Goal: Task Accomplishment & Management: Complete application form

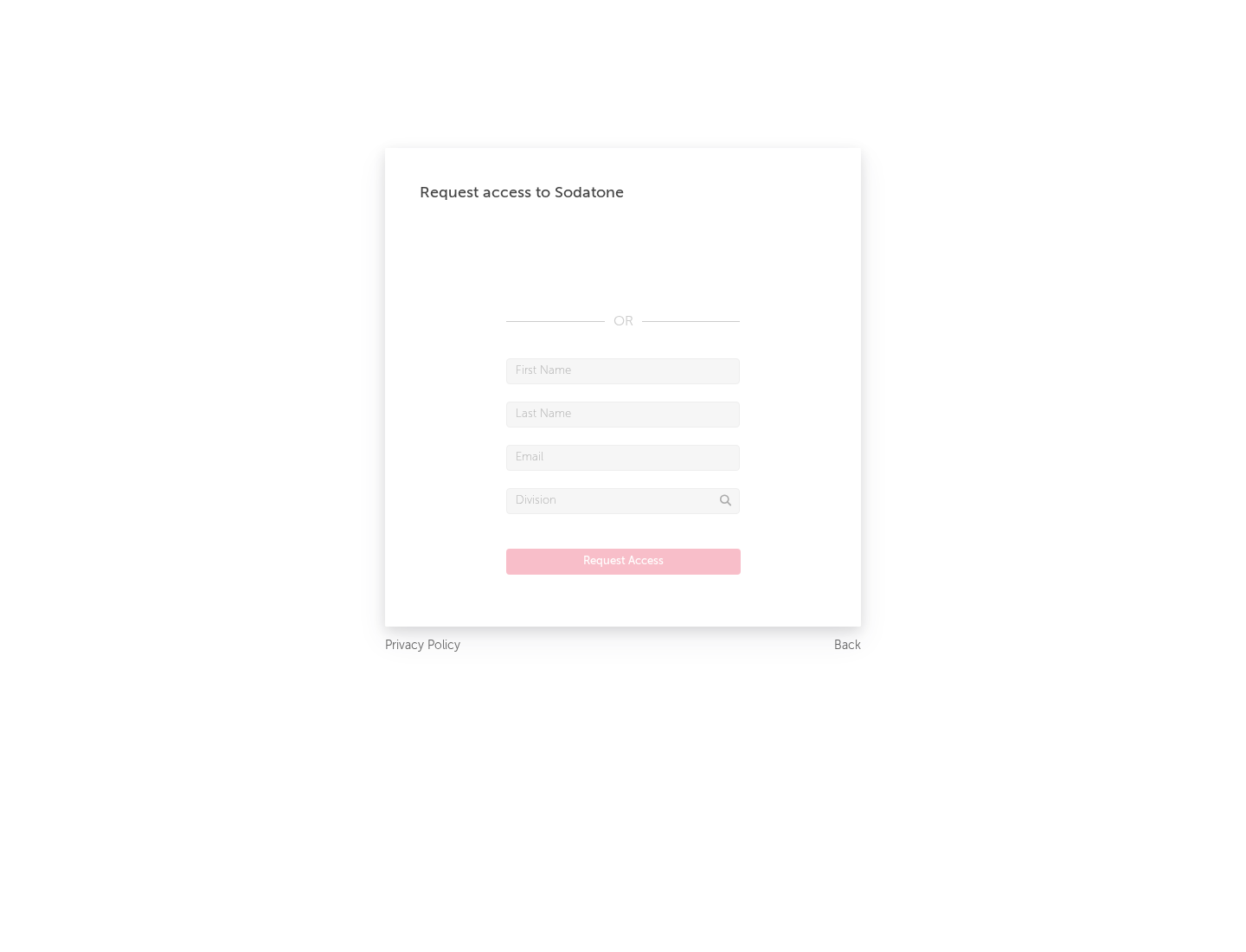
click at [623, 370] on input "text" at bounding box center [622, 370] width 233 height 26
type input "[PERSON_NAME]"
click at [623, 414] on input "text" at bounding box center [622, 414] width 233 height 26
type input "[PERSON_NAME]"
click at [623, 457] on input "text" at bounding box center [622, 457] width 233 height 26
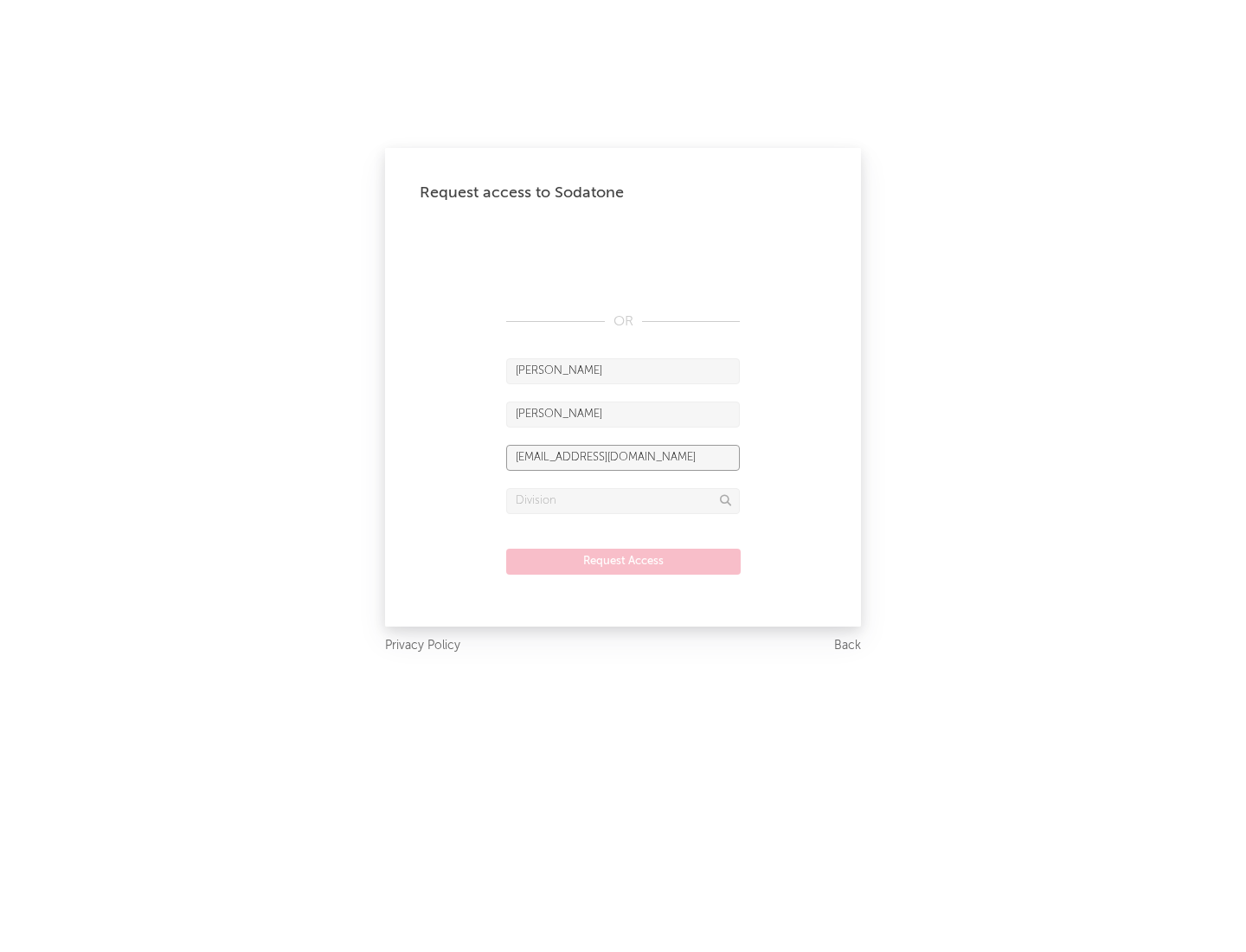
type input "[EMAIL_ADDRESS][DOMAIN_NAME]"
click at [623, 500] on input "text" at bounding box center [622, 501] width 233 height 26
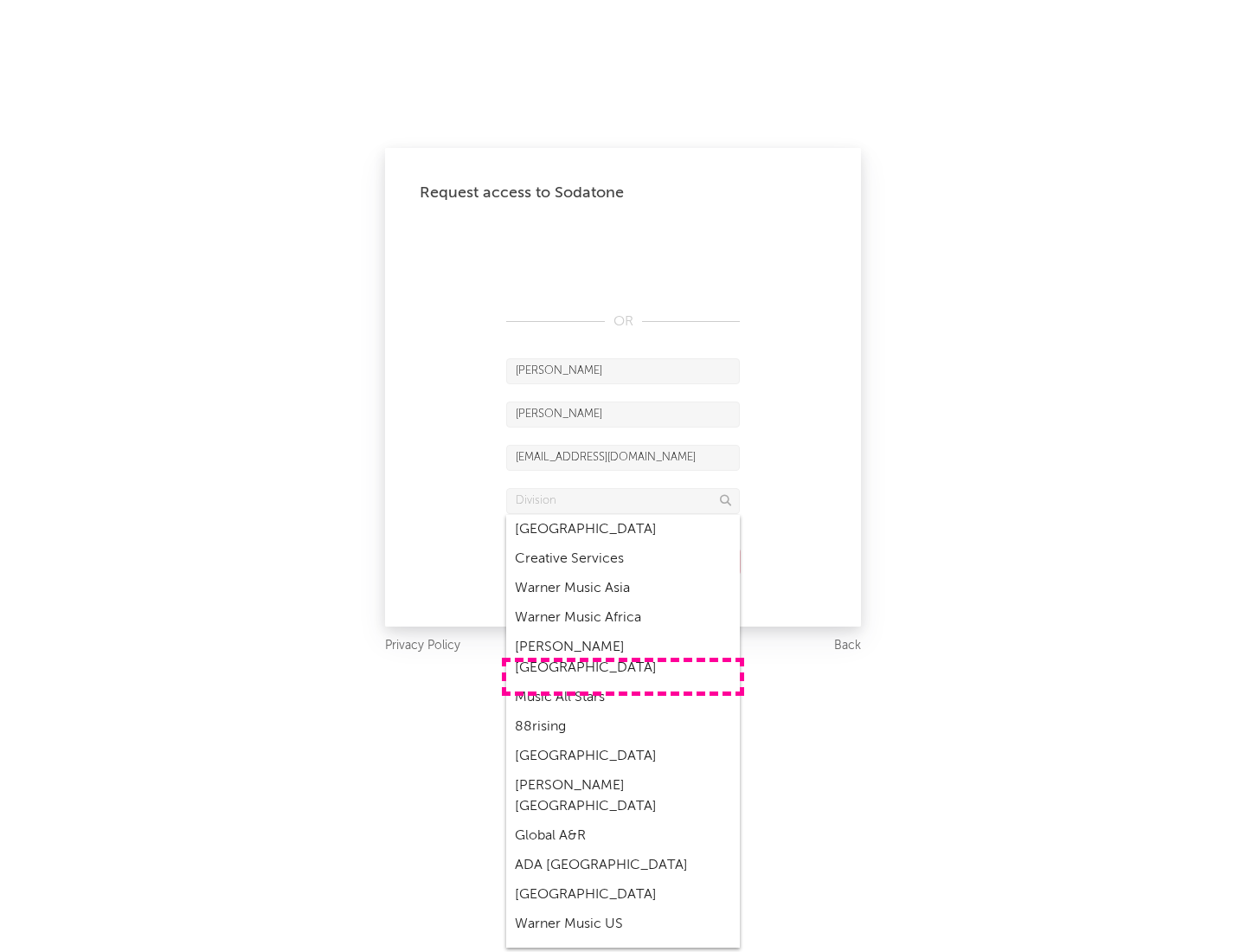
click at [623, 683] on div "Music All Stars" at bounding box center [622, 697] width 233 height 29
type input "Music All Stars"
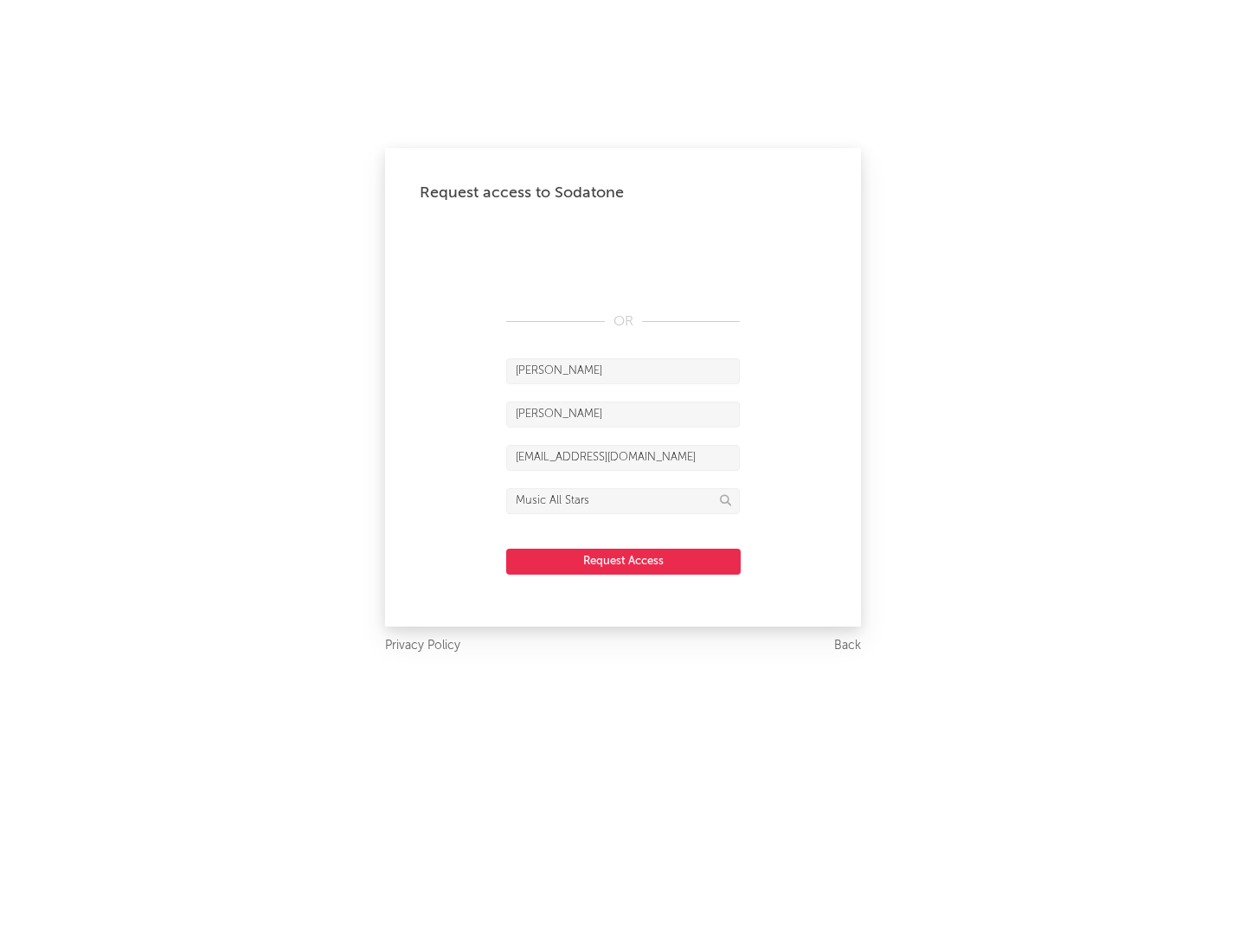
click at [623, 560] on button "Request Access" at bounding box center [623, 560] width 234 height 26
